Goal: Book appointment/travel/reservation

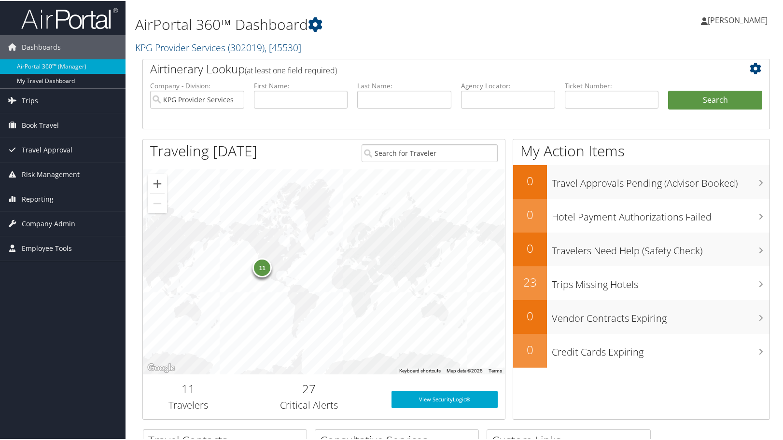
drag, startPoint x: 377, startPoint y: 40, endPoint x: 406, endPoint y: 24, distance: 33.3
click at [377, 40] on h2 "KPG Provider Services ( 302019 ) , [ 45530 ]" at bounding box center [349, 46] width 428 height 16
click at [63, 119] on link "Book Travel" at bounding box center [63, 124] width 126 height 24
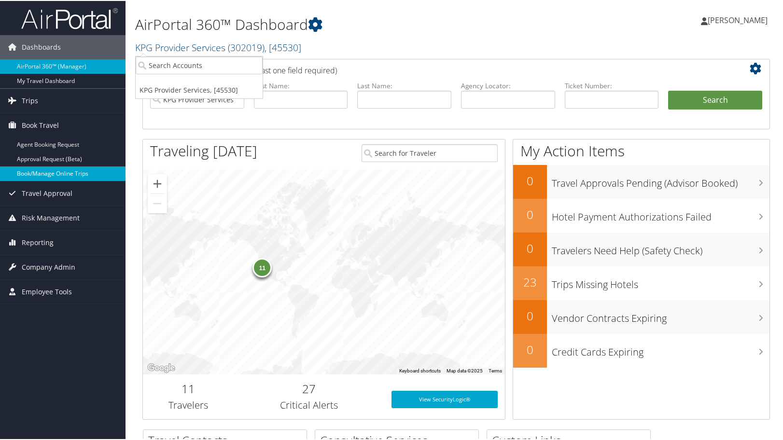
click at [59, 173] on link "Book/Manage Online Trips" at bounding box center [63, 173] width 126 height 14
